Goal: Task Accomplishment & Management: Manage account settings

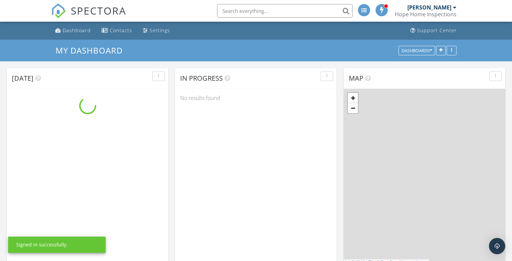
scroll to position [853, 512]
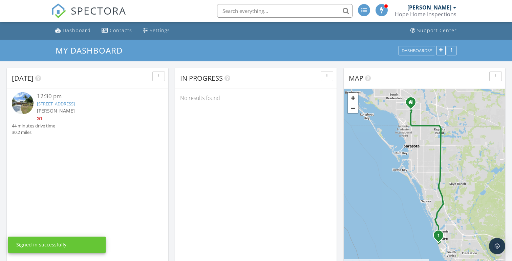
click at [75, 104] on link "[STREET_ADDRESS]" at bounding box center [56, 103] width 38 height 6
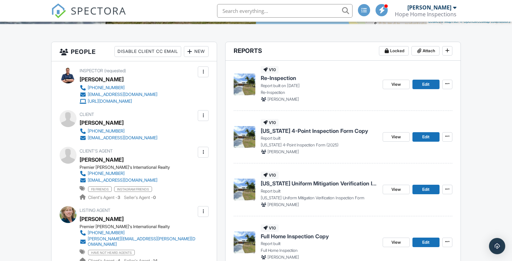
scroll to position [161, 0]
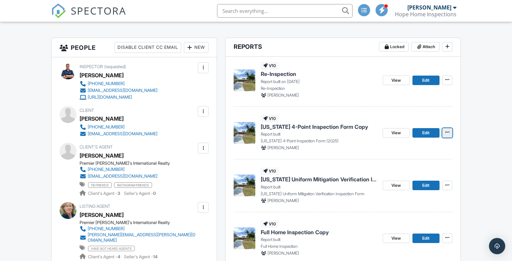
click at [451, 135] on button at bounding box center [447, 132] width 10 height 9
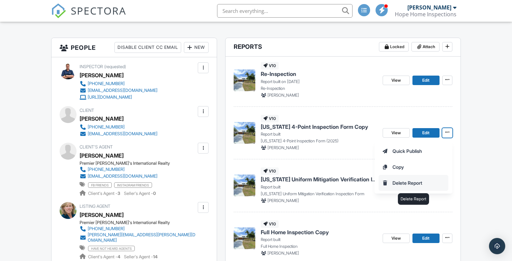
click at [420, 183] on input "Delete Report" at bounding box center [413, 182] width 69 height 15
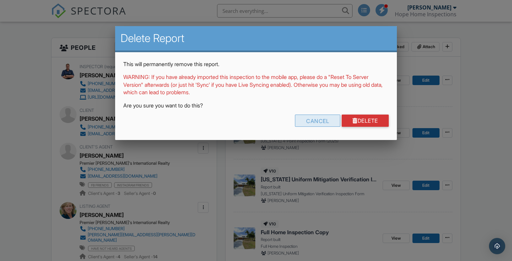
click at [308, 116] on div "Cancel" at bounding box center [317, 120] width 45 height 12
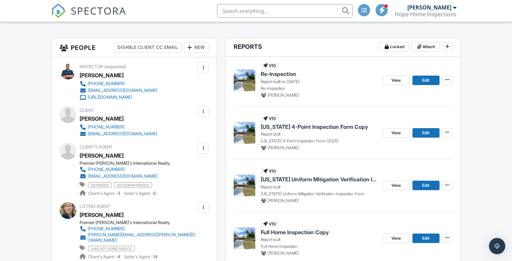
scroll to position [176, 0]
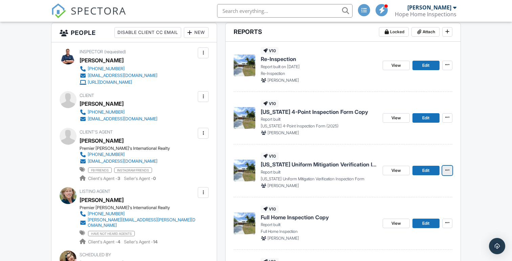
click at [447, 171] on icon at bounding box center [447, 169] width 4 height 5
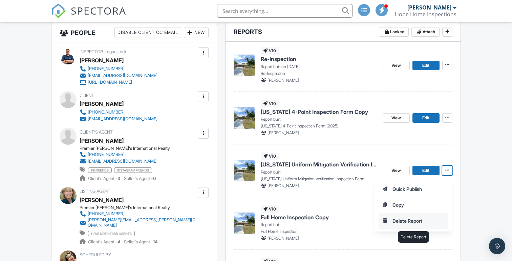
click at [410, 220] on input "Delete Report" at bounding box center [413, 220] width 69 height 15
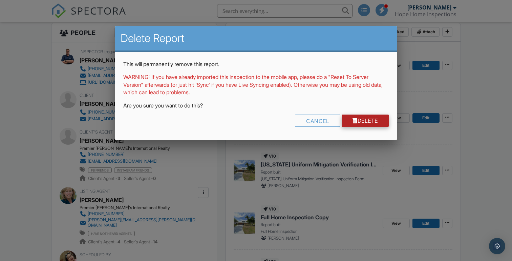
click at [359, 122] on link "Delete" at bounding box center [364, 120] width 47 height 12
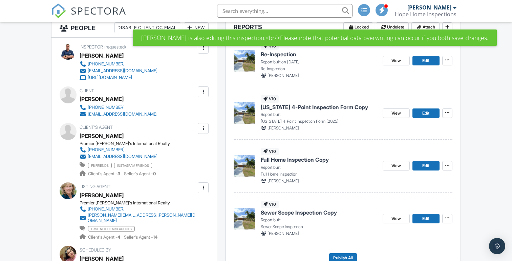
scroll to position [166, 0]
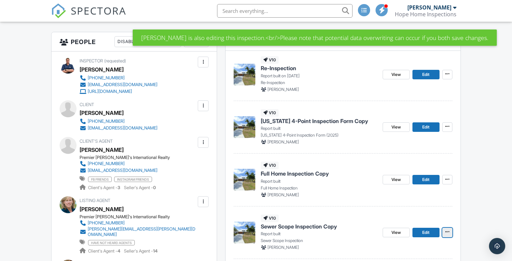
click at [448, 231] on icon at bounding box center [447, 231] width 4 height 5
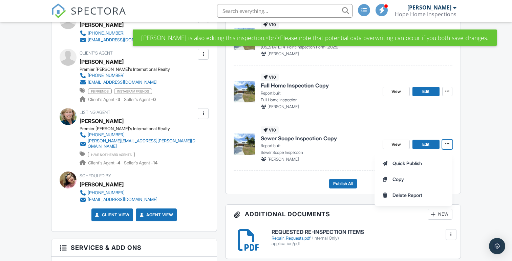
scroll to position [256, 0]
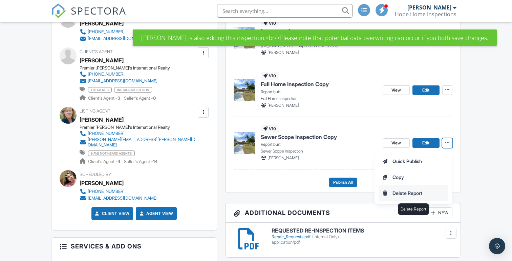
click at [410, 192] on input "Delete Report" at bounding box center [413, 192] width 69 height 15
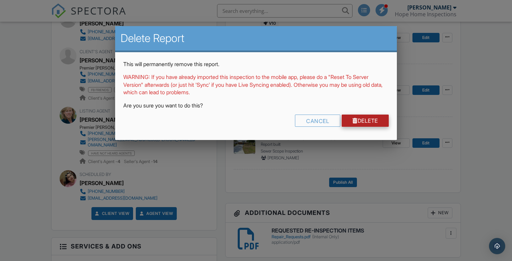
click at [366, 122] on link "Delete" at bounding box center [364, 120] width 47 height 12
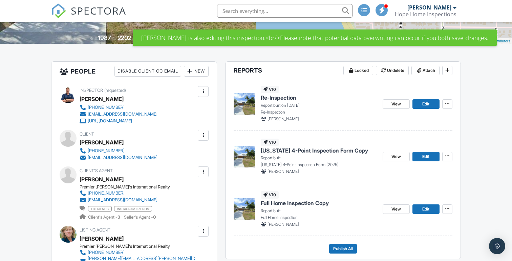
scroll to position [134, 0]
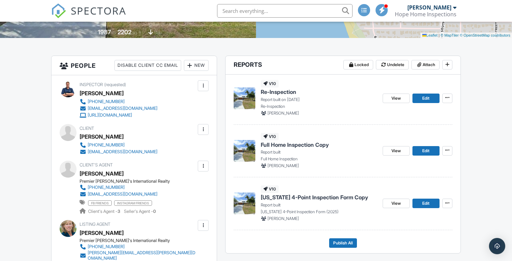
scroll to position [144, 0]
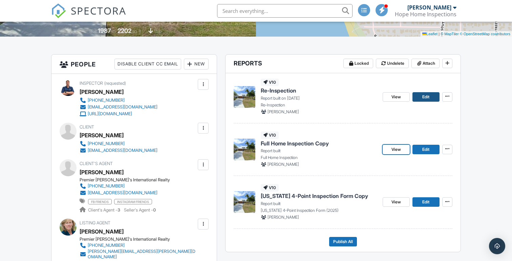
click at [426, 94] on span "Edit" at bounding box center [425, 96] width 7 height 7
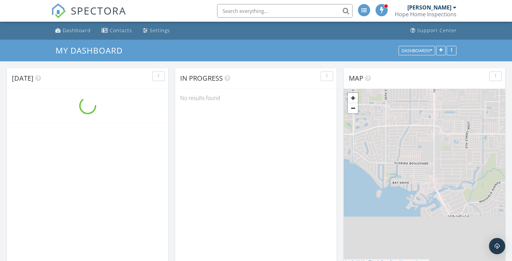
scroll to position [853, 512]
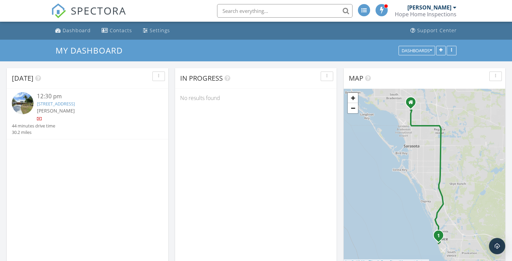
click at [75, 104] on link "[STREET_ADDRESS]" at bounding box center [56, 103] width 38 height 6
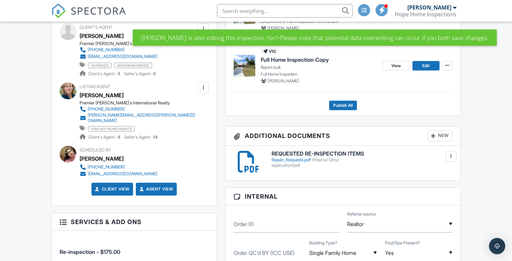
scroll to position [284, 0]
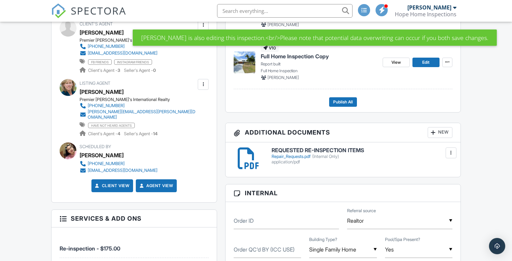
click at [298, 156] on div "Repair_Requests.pdf (Internal Only)" at bounding box center [361, 156] width 181 height 5
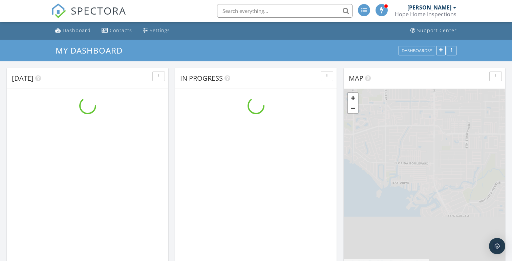
scroll to position [853, 512]
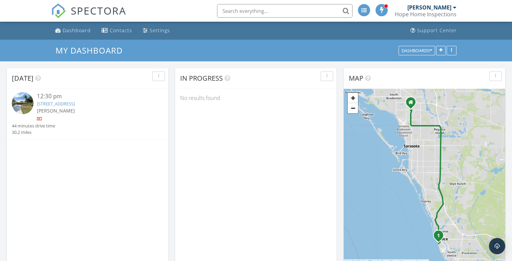
click at [75, 104] on link "616 Gardenia Dr, Venice, FL 34285" at bounding box center [56, 103] width 38 height 6
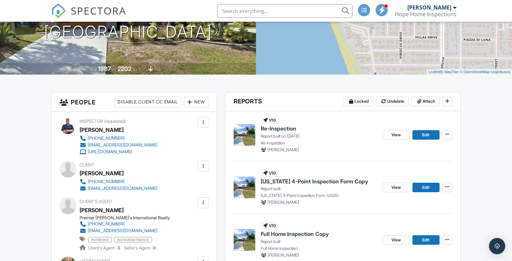
scroll to position [112, 0]
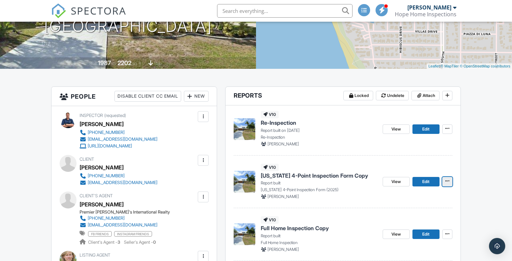
click at [447, 181] on icon at bounding box center [447, 180] width 4 height 5
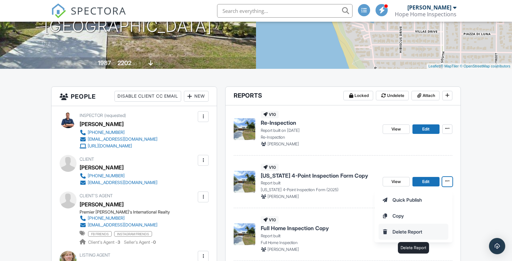
click at [418, 230] on input "Delete Report" at bounding box center [413, 231] width 69 height 15
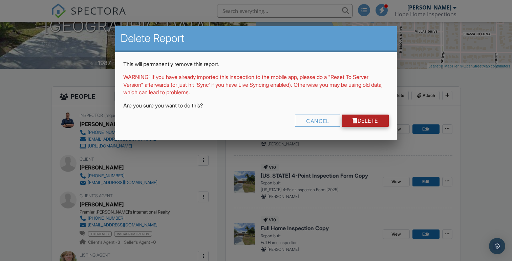
click at [359, 120] on link "Delete" at bounding box center [364, 120] width 47 height 12
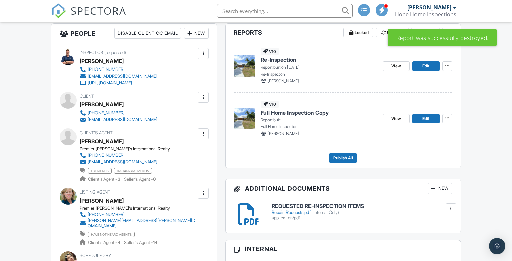
scroll to position [175, 0]
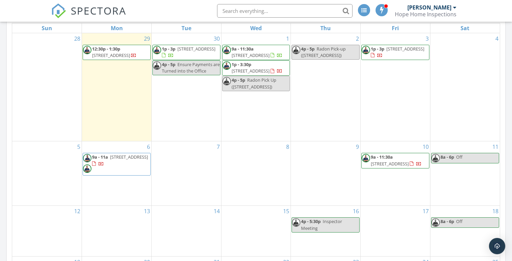
scroll to position [323, 0]
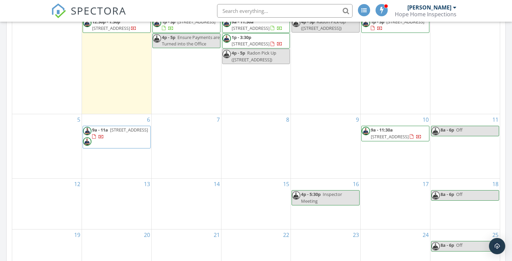
click at [112, 141] on span "9a - 11a 4307 70th Ave E, Ellenton 34222" at bounding box center [116, 137] width 67 height 20
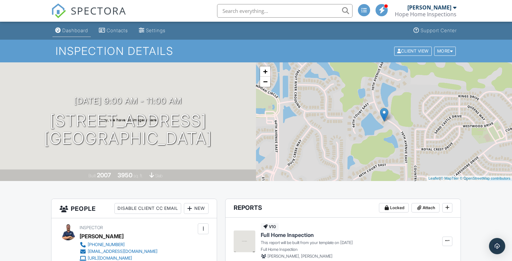
click at [78, 28] on div "Dashboard" at bounding box center [75, 30] width 26 height 6
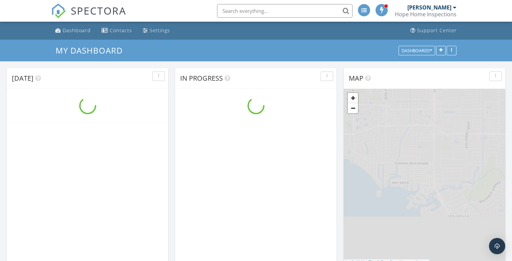
scroll to position [853, 512]
